Goal: Information Seeking & Learning: Learn about a topic

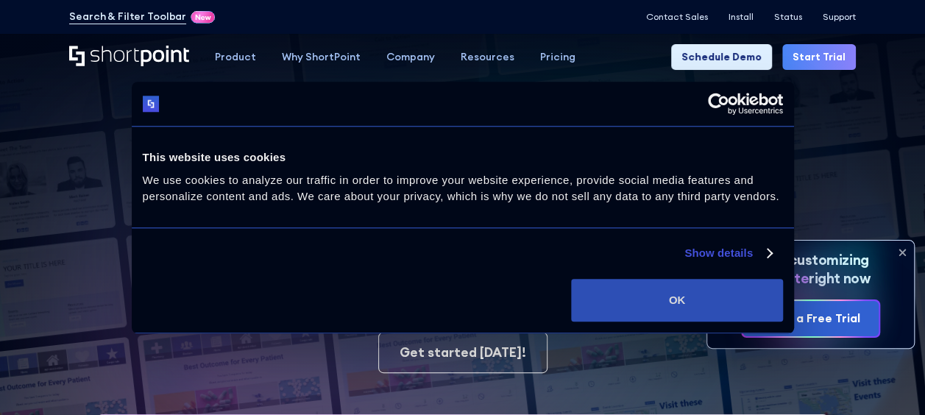
click at [666, 291] on button "OK" at bounding box center [676, 300] width 211 height 43
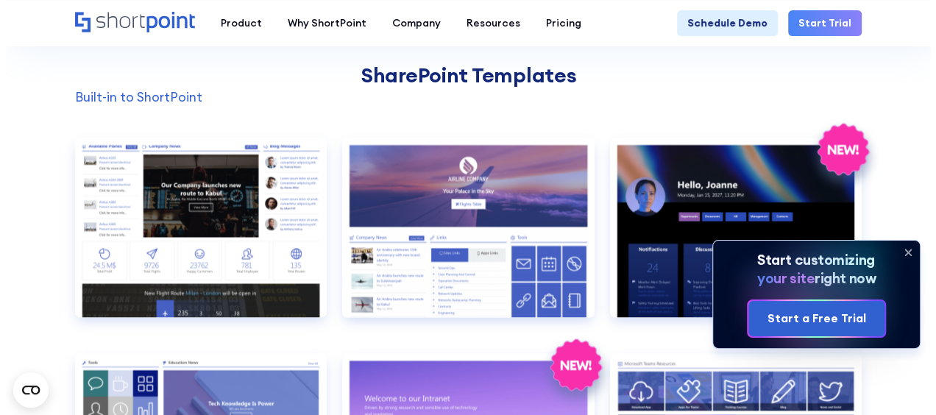
scroll to position [1092, 0]
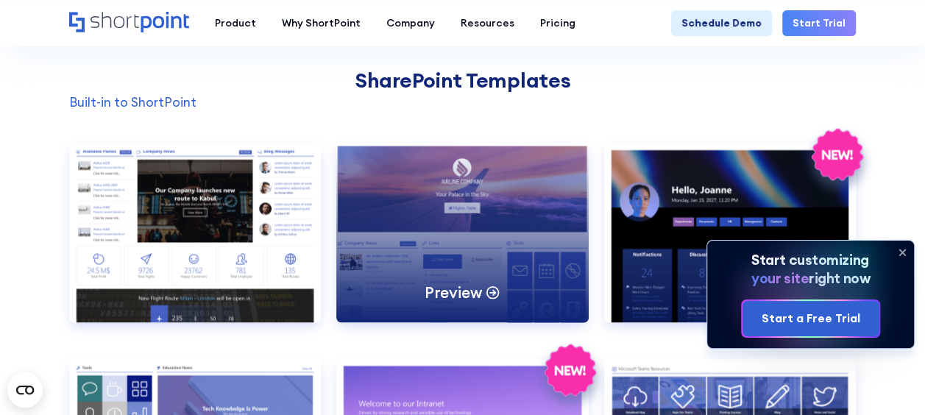
click at [483, 241] on div "Preview" at bounding box center [462, 232] width 252 height 179
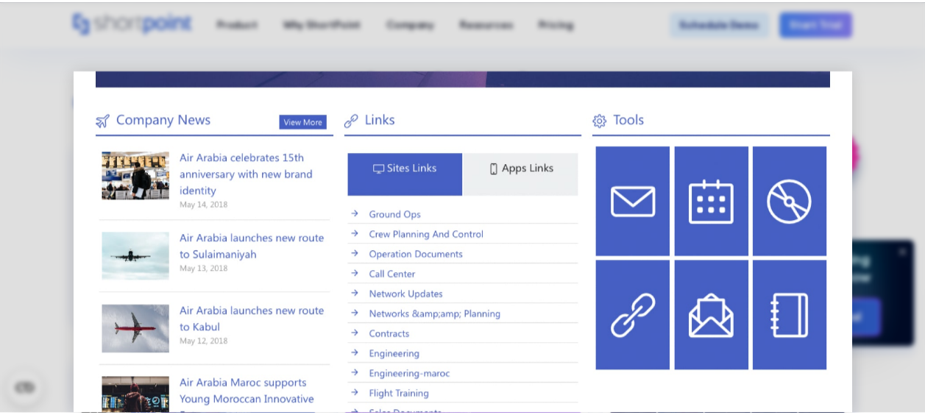
scroll to position [0, 0]
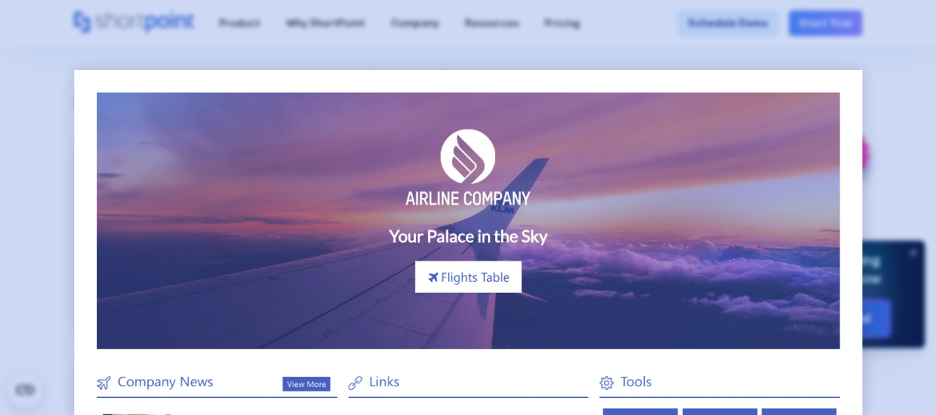
click at [908, 28] on div at bounding box center [468, 207] width 936 height 415
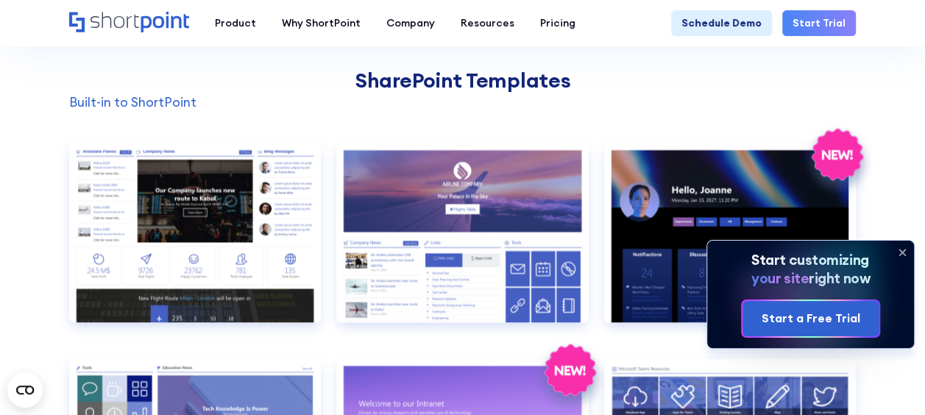
click at [908, 250] on icon at bounding box center [902, 253] width 24 height 24
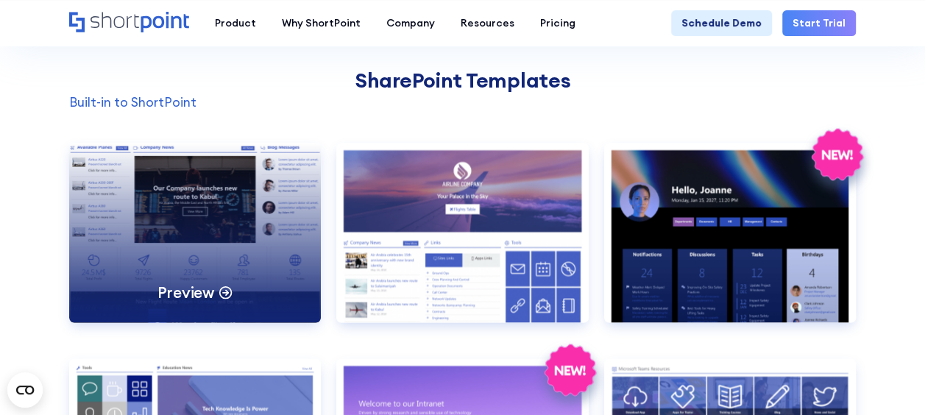
click at [250, 205] on div "Preview" at bounding box center [195, 232] width 252 height 179
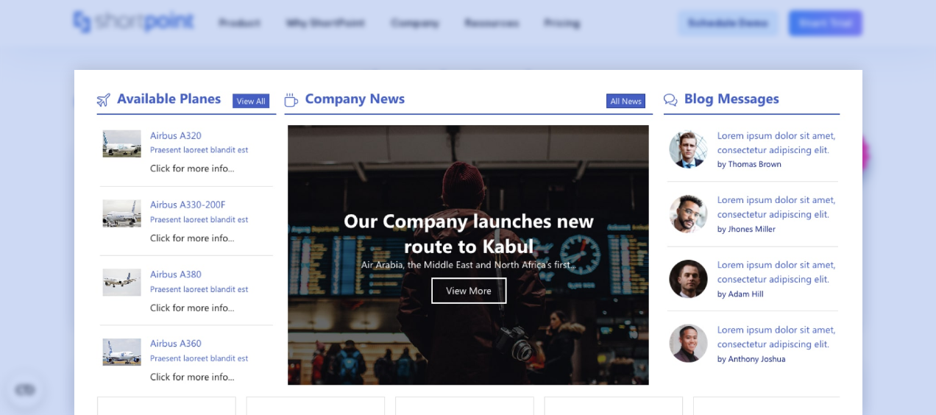
click at [538, 48] on div at bounding box center [468, 207] width 936 height 415
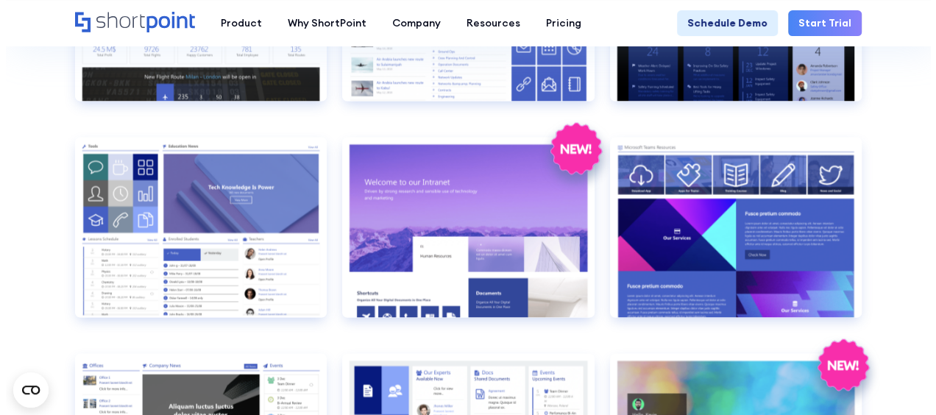
scroll to position [1304, 0]
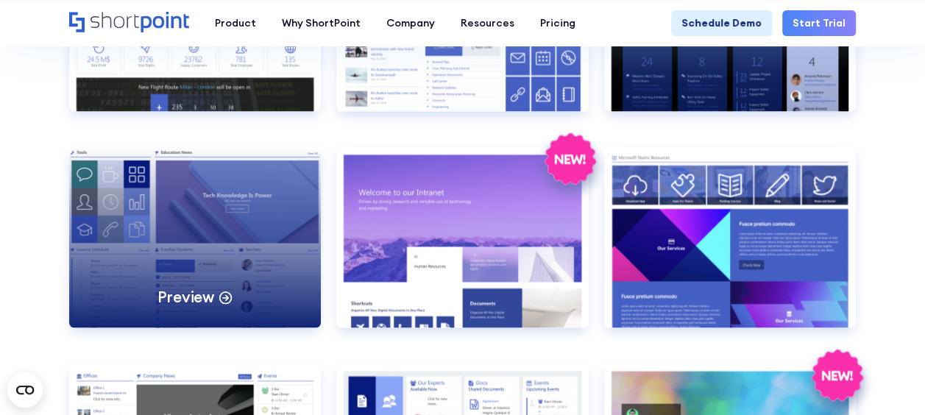
click at [256, 241] on div "Preview" at bounding box center [195, 236] width 252 height 179
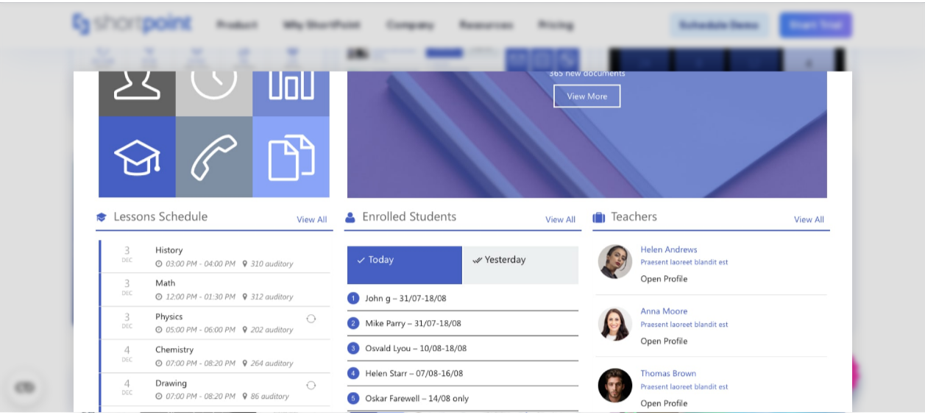
scroll to position [0, 0]
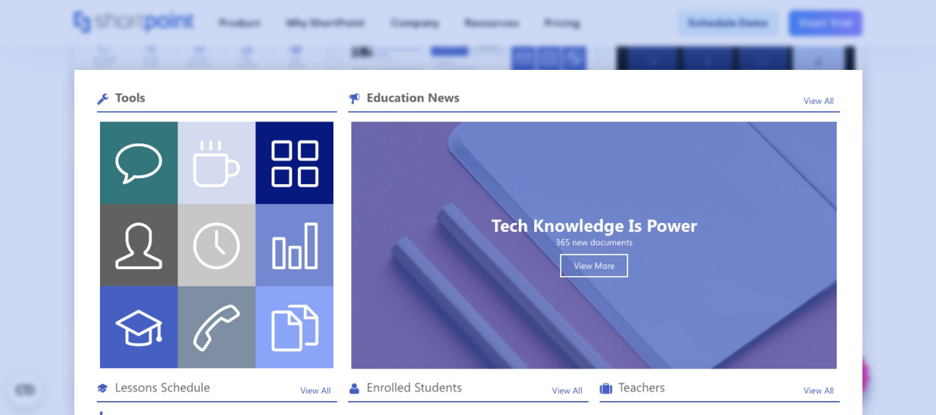
click at [875, 40] on div at bounding box center [468, 207] width 936 height 415
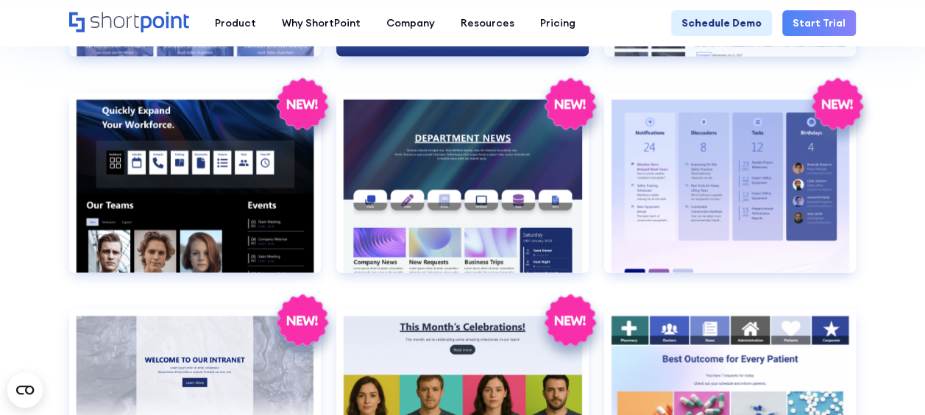
scroll to position [1791, 0]
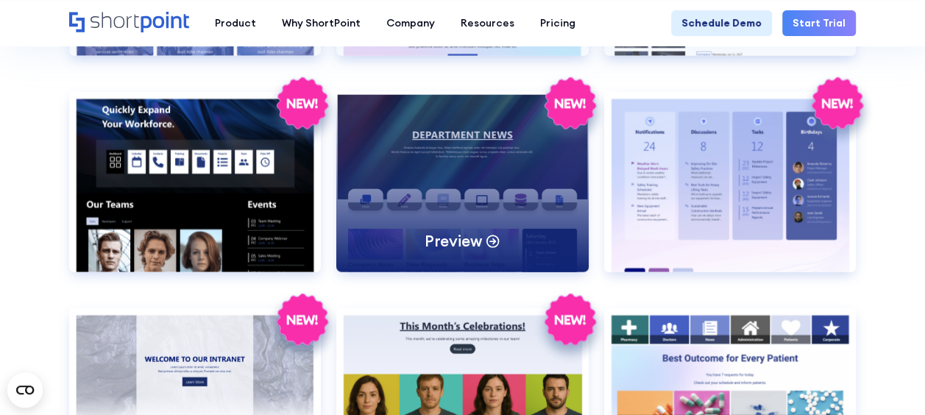
click at [569, 194] on div "Preview" at bounding box center [462, 181] width 252 height 179
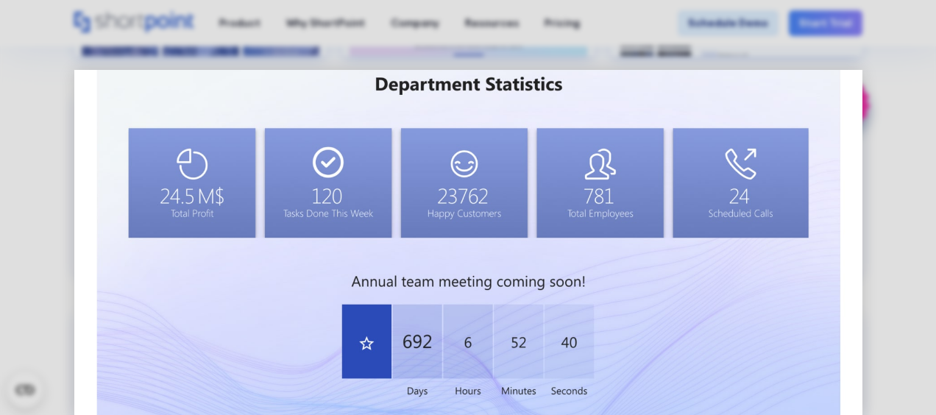
scroll to position [1156, 0]
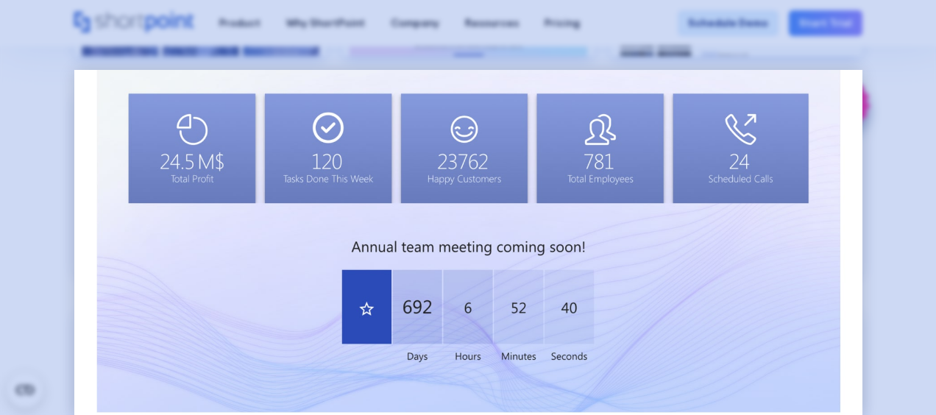
click at [562, 51] on div at bounding box center [468, 207] width 936 height 415
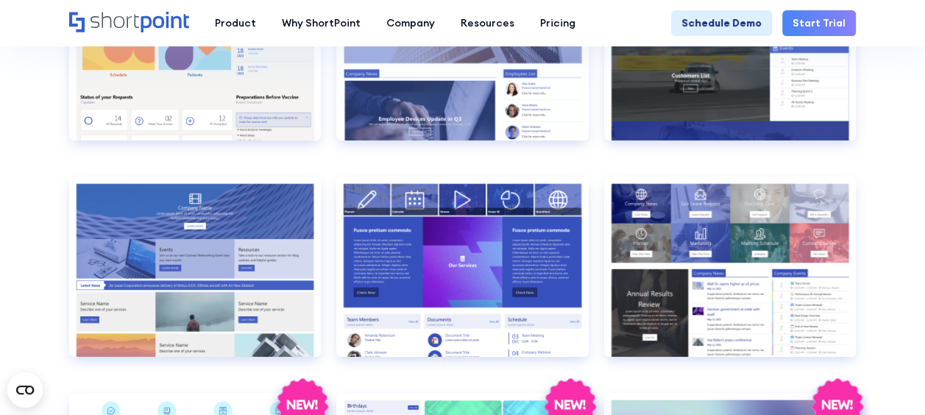
scroll to position [2354, 0]
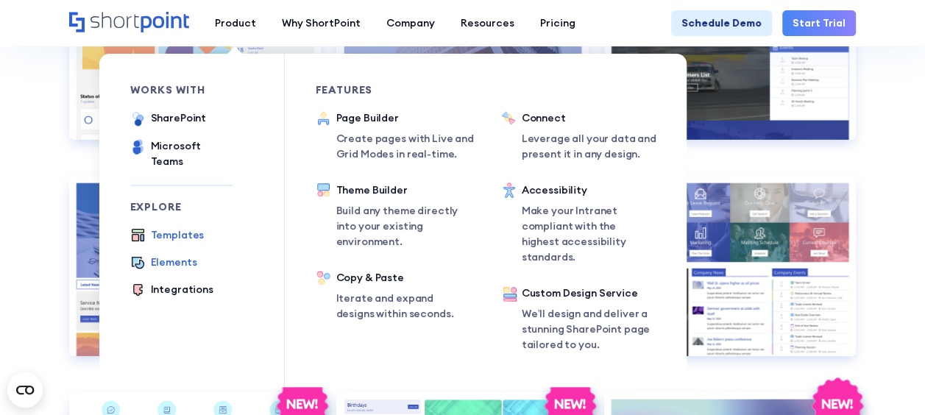
click at [171, 255] on div "Elements" at bounding box center [174, 262] width 46 height 15
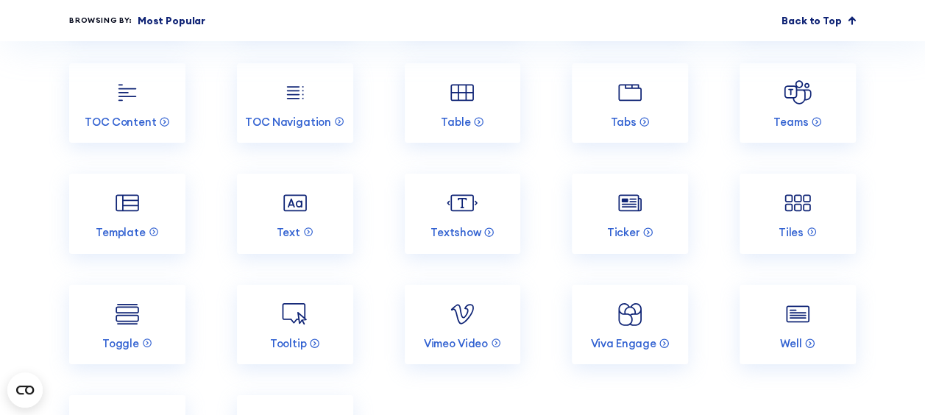
scroll to position [2352, 0]
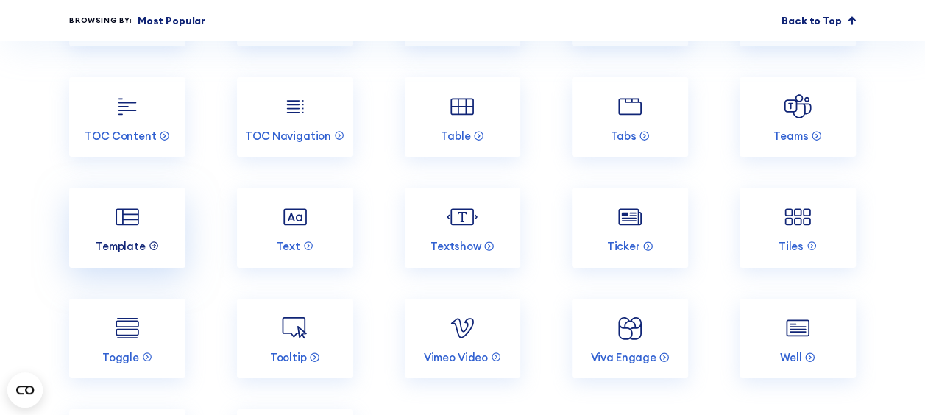
click at [151, 243] on circle at bounding box center [153, 247] width 8 height 8
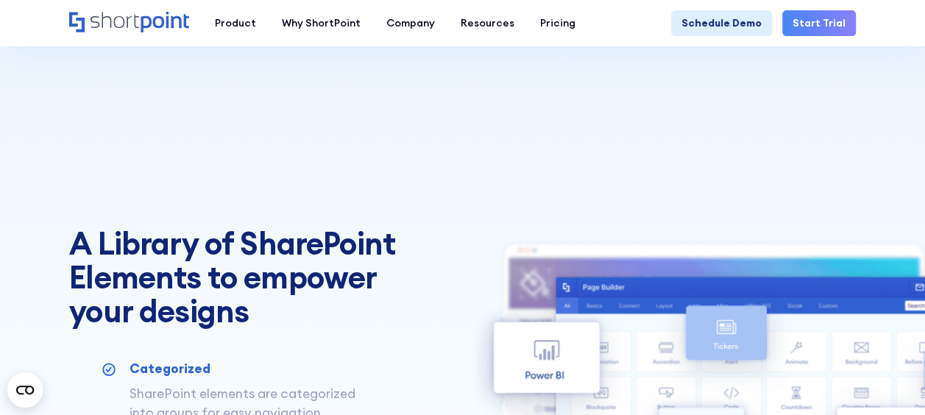
scroll to position [449, 0]
